Goal: Task Accomplishment & Management: Manage account settings

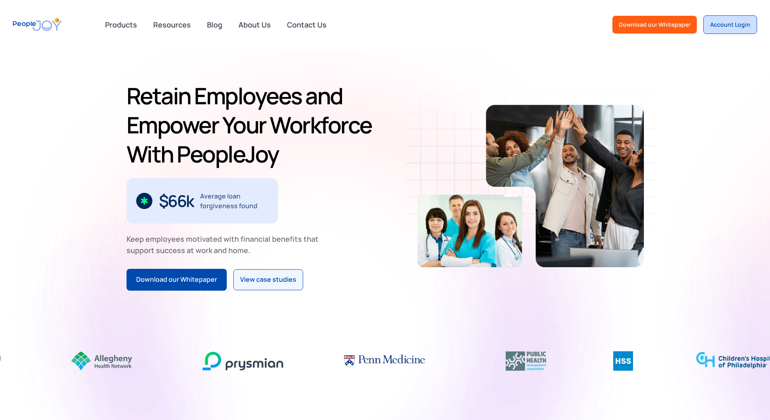
click at [727, 28] on div "Account Login" at bounding box center [731, 25] width 40 height 8
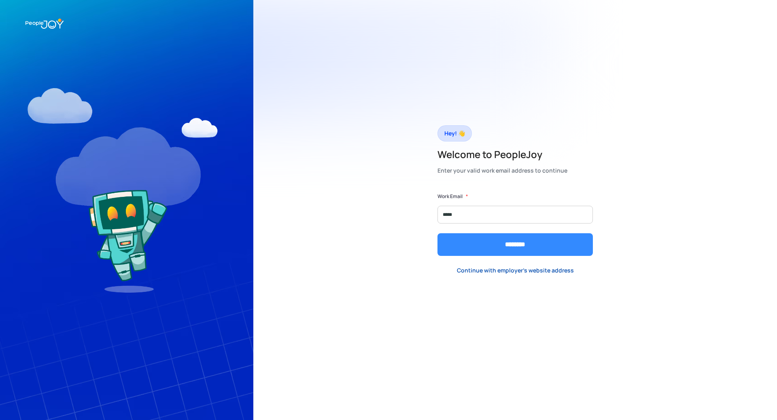
type input "**********"
click at [501, 243] on input "********" at bounding box center [514, 244] width 155 height 23
